Goal: Information Seeking & Learning: Learn about a topic

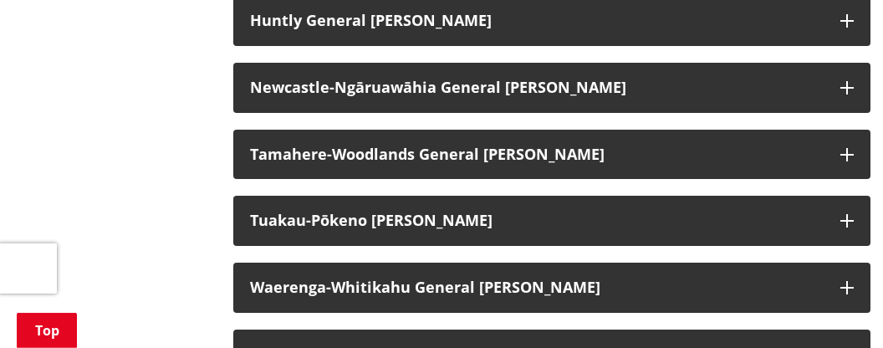
scroll to position [1536, 0]
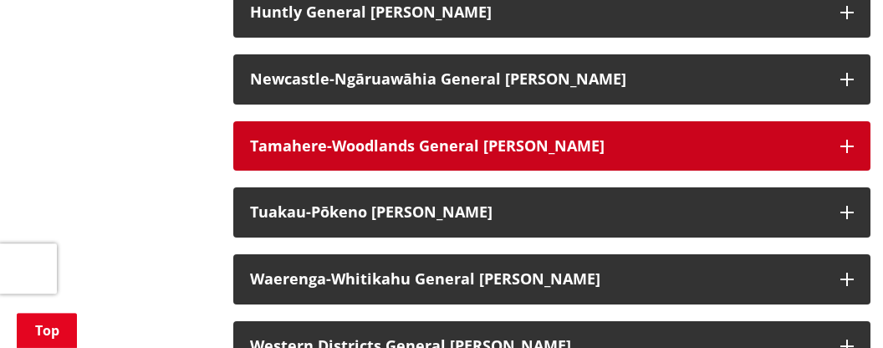
click at [847, 146] on icon "button" at bounding box center [847, 146] width 13 height 13
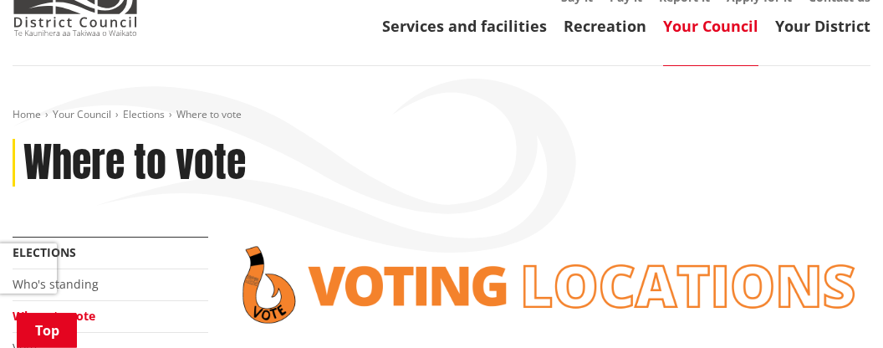
scroll to position [0, 0]
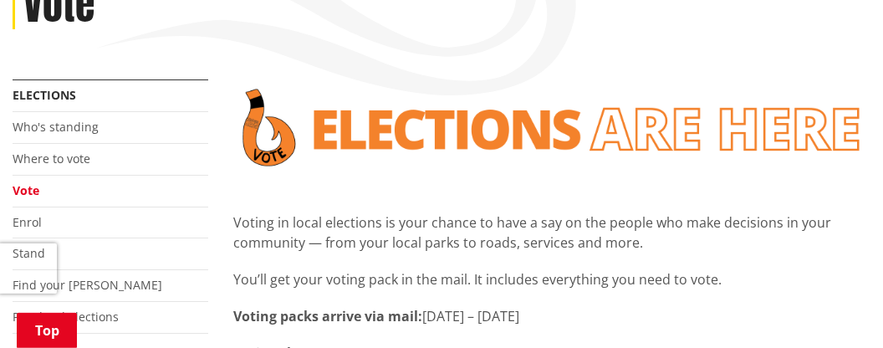
scroll to position [289, 0]
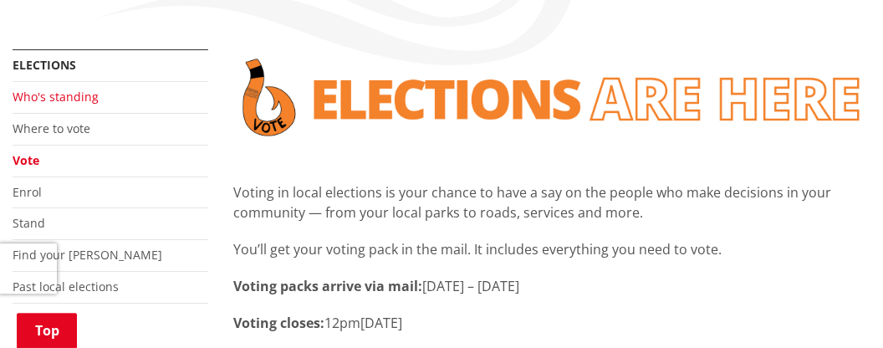
click at [63, 100] on link "Who's standing" at bounding box center [56, 97] width 86 height 16
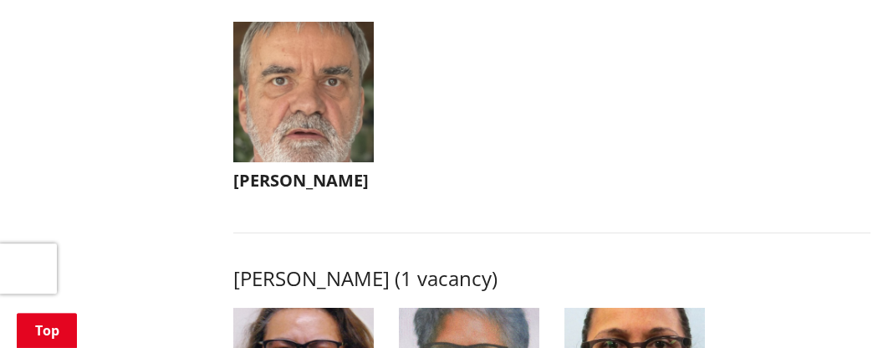
scroll to position [1943, 0]
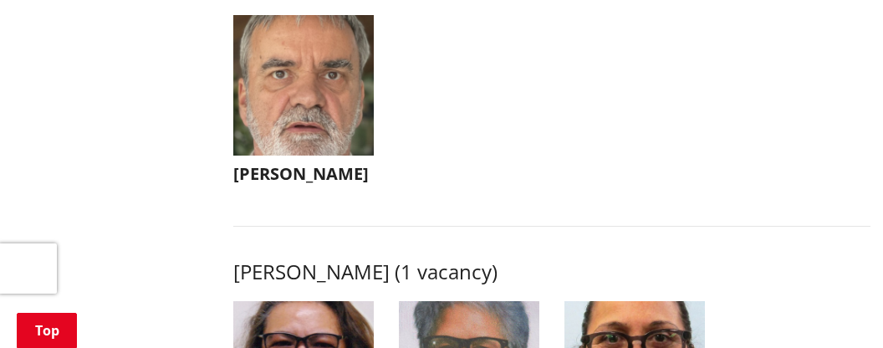
click at [324, 150] on img "button" at bounding box center [303, 85] width 141 height 141
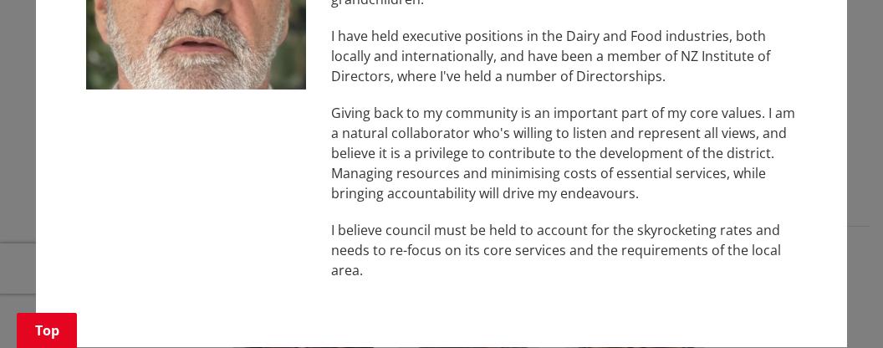
scroll to position [209, 0]
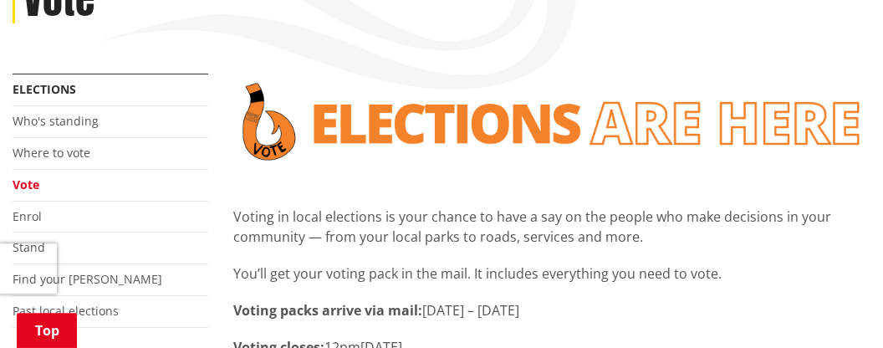
scroll to position [270, 0]
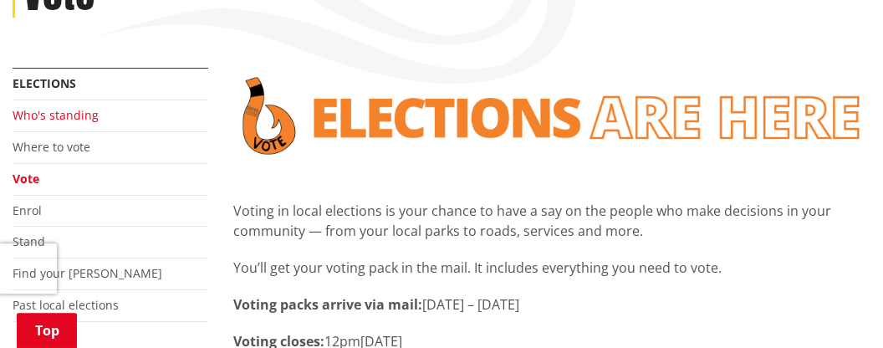
click at [88, 116] on link "Who's standing" at bounding box center [56, 115] width 86 height 16
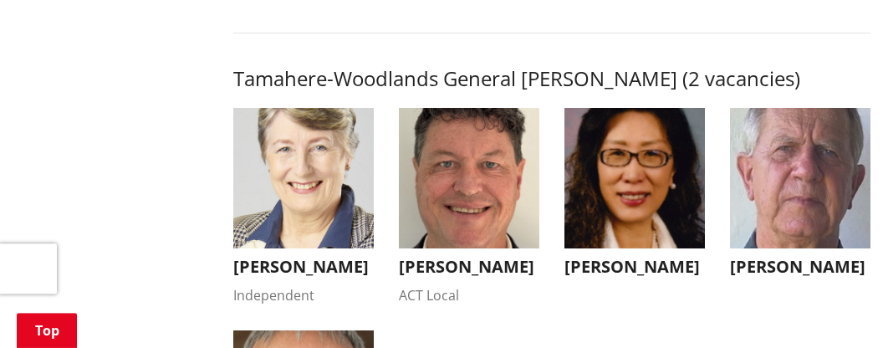
scroll to position [1705, 0]
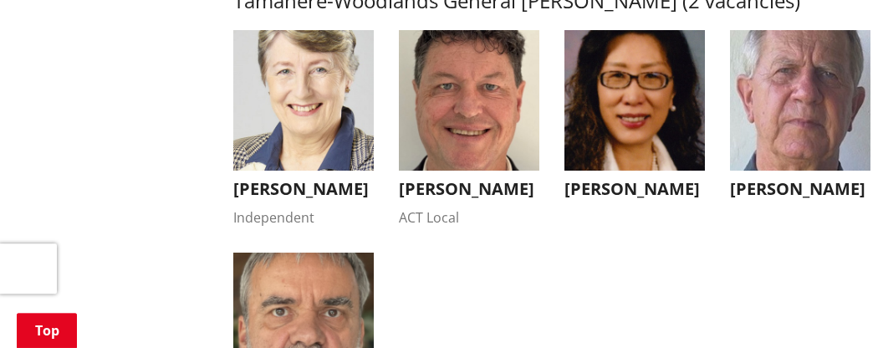
click at [317, 156] on img "button" at bounding box center [303, 100] width 141 height 141
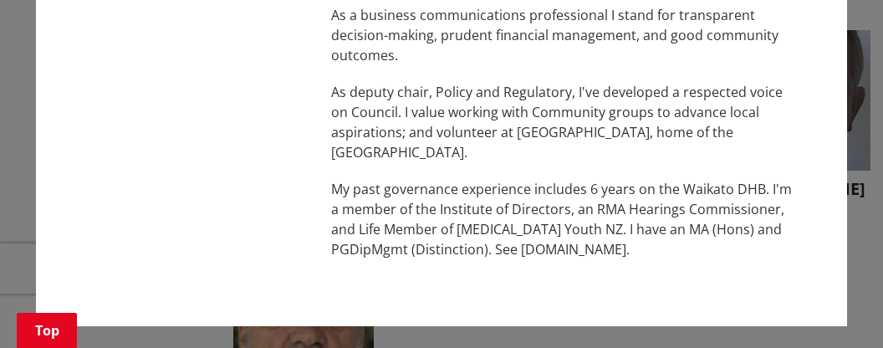
scroll to position [383, 0]
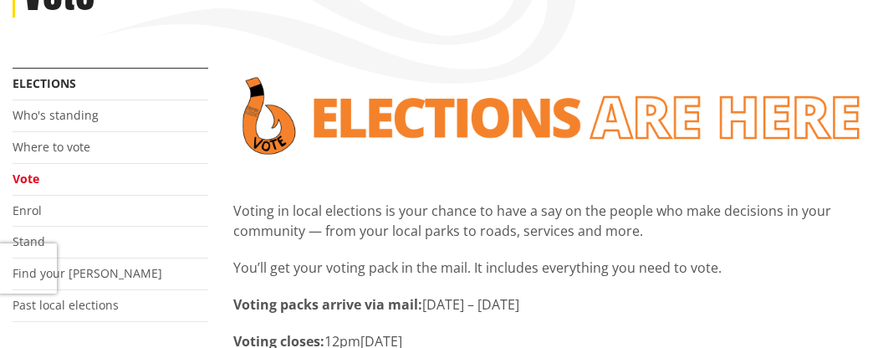
scroll to position [270, 0]
click at [69, 116] on link "Who's standing" at bounding box center [56, 115] width 86 height 16
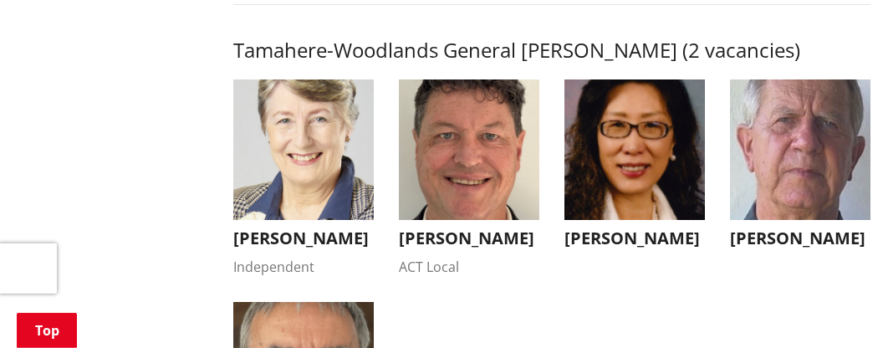
scroll to position [1663, 0]
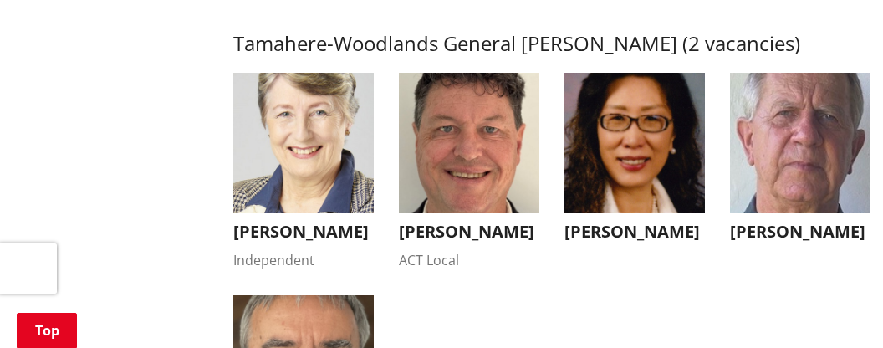
click at [461, 211] on img "button" at bounding box center [469, 143] width 141 height 141
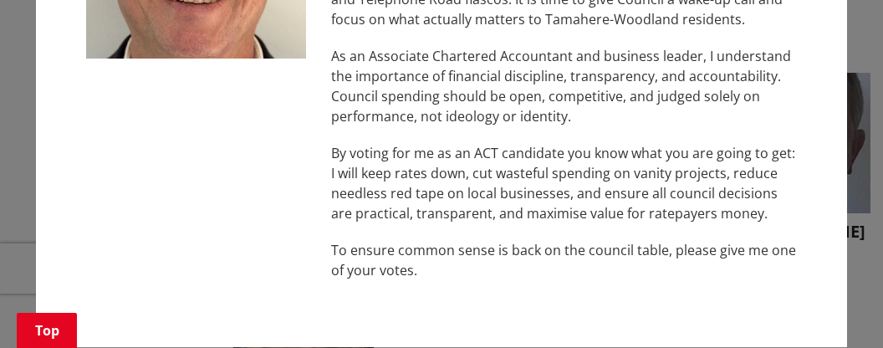
scroll to position [260, 0]
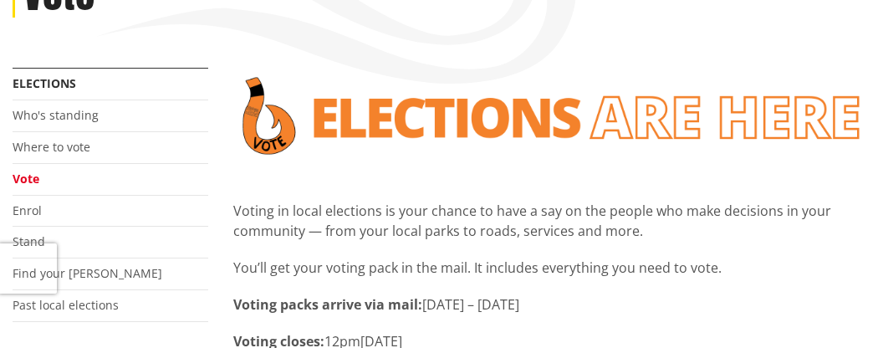
scroll to position [270, 0]
click at [85, 117] on link "Who's standing" at bounding box center [56, 115] width 86 height 16
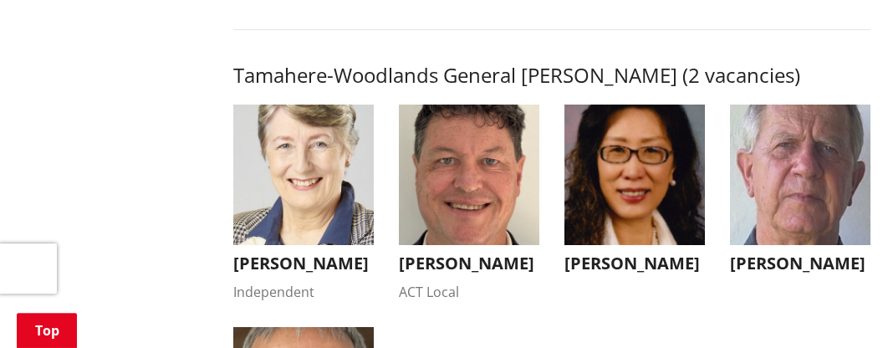
scroll to position [1632, 0]
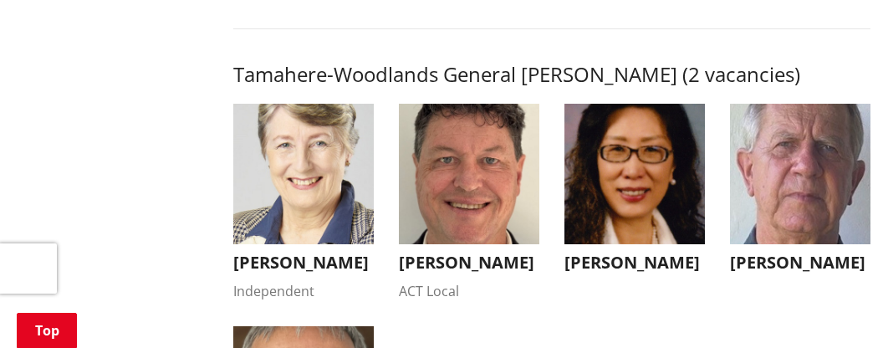
click at [656, 244] on img "button" at bounding box center [635, 174] width 141 height 141
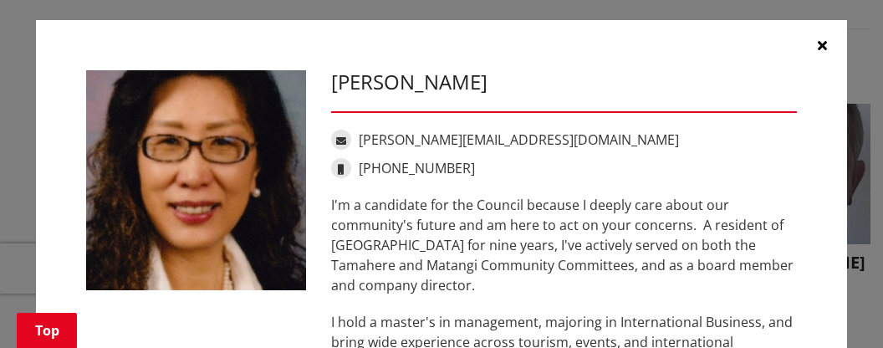
scroll to position [0, 0]
